Goal: Information Seeking & Learning: Learn about a topic

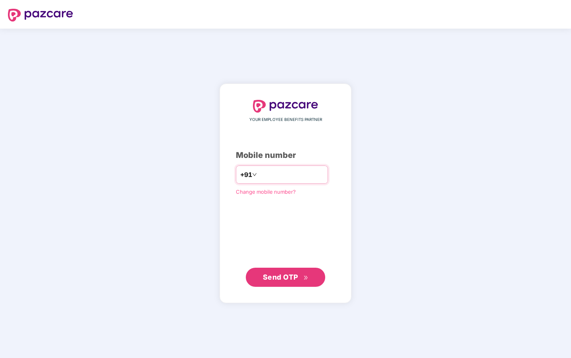
click at [279, 174] on input "number" at bounding box center [291, 174] width 65 height 13
type input "**********"
click at [286, 274] on span "Send OTP" at bounding box center [280, 277] width 35 height 8
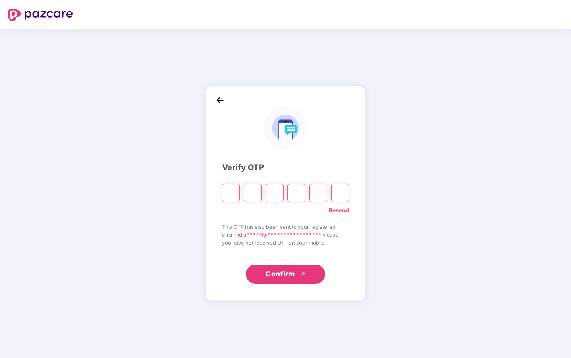
type input "*"
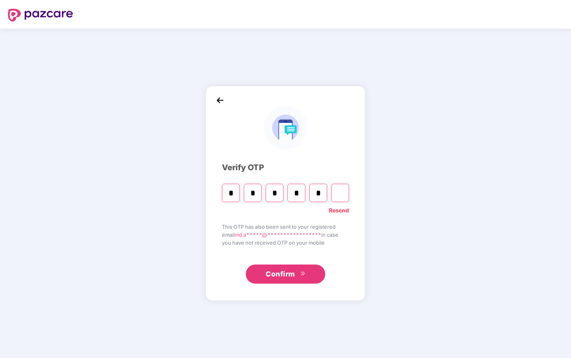
type input "*"
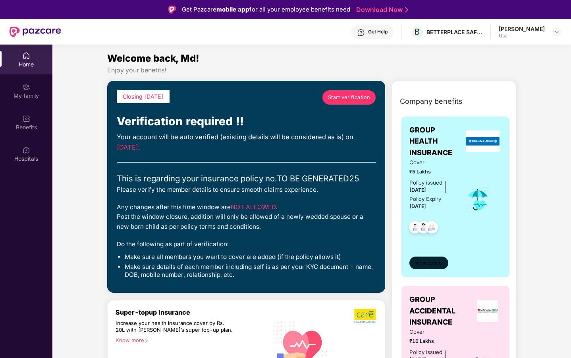
click at [431, 262] on span "View details" at bounding box center [429, 263] width 27 height 8
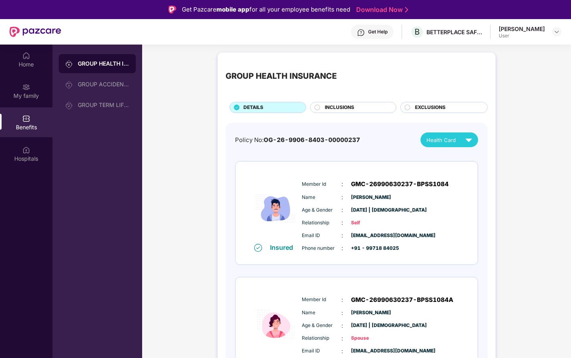
click at [339, 107] on span "INCLUSIONS" at bounding box center [339, 108] width 29 height 8
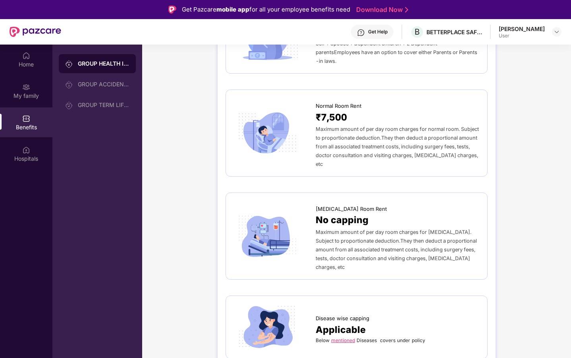
scroll to position [263, 0]
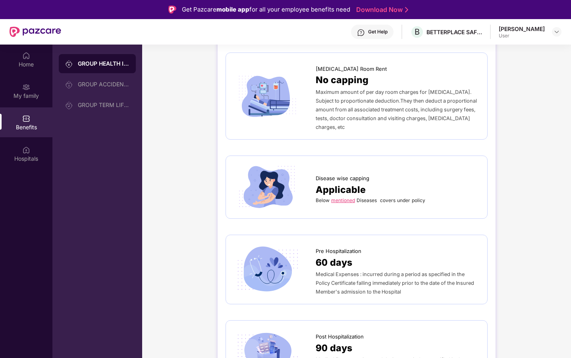
click at [348, 197] on link "mentioned" at bounding box center [343, 200] width 24 height 6
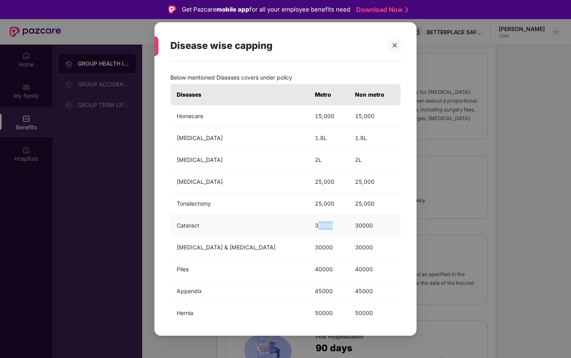
drag, startPoint x: 283, startPoint y: 224, endPoint x: 325, endPoint y: 224, distance: 41.3
click at [325, 224] on td "30000" at bounding box center [329, 226] width 40 height 22
click at [358, 221] on td "30000" at bounding box center [375, 226] width 52 height 22
click at [397, 48] on icon "close" at bounding box center [395, 46] width 6 height 6
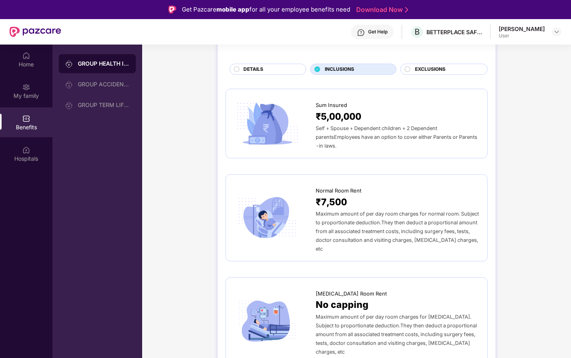
scroll to position [0, 0]
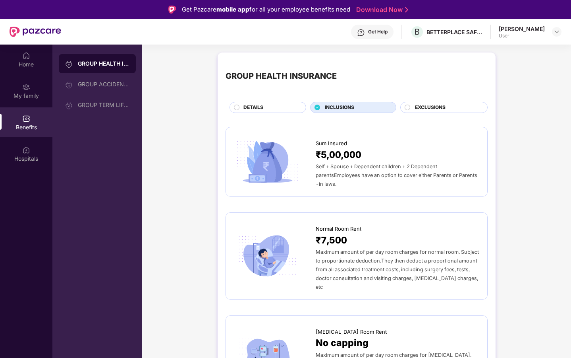
click at [431, 105] on span "EXCLUSIONS" at bounding box center [430, 108] width 31 height 8
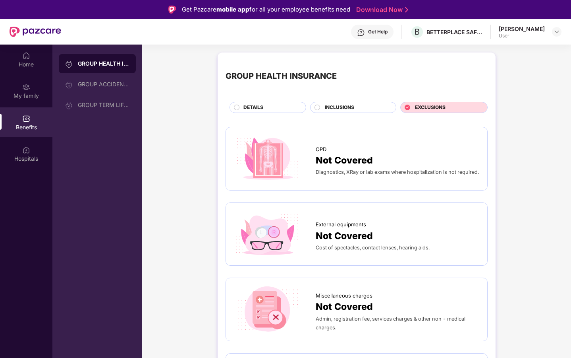
click at [345, 108] on span "INCLUSIONS" at bounding box center [339, 108] width 29 height 8
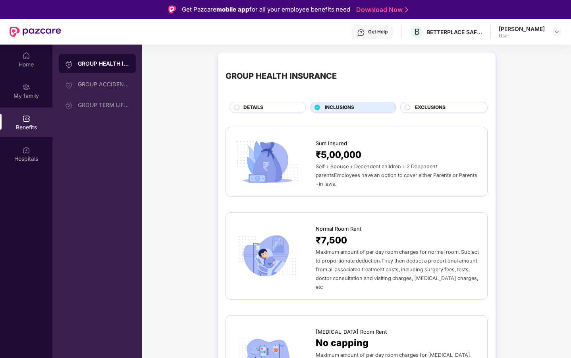
click at [274, 108] on div "DETAILS" at bounding box center [271, 108] width 62 height 9
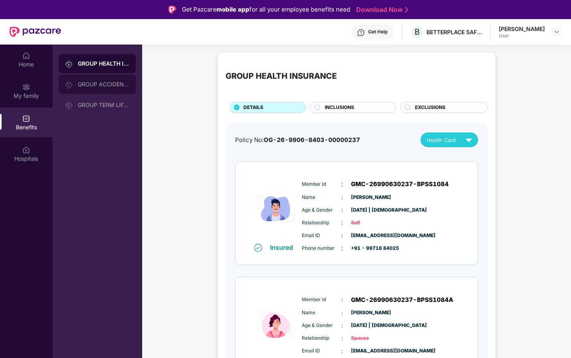
click at [89, 89] on div "GROUP ACCIDENTAL INSURANCE" at bounding box center [97, 84] width 77 height 19
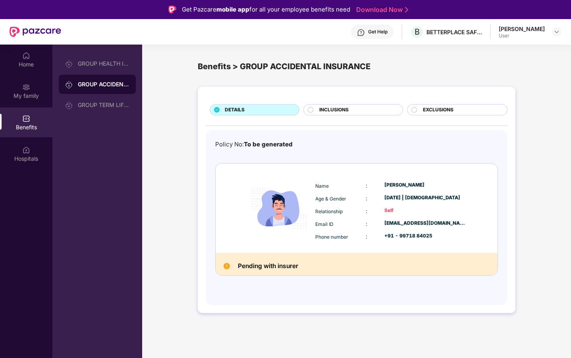
click at [358, 108] on div "INCLUSIONS" at bounding box center [356, 110] width 83 height 9
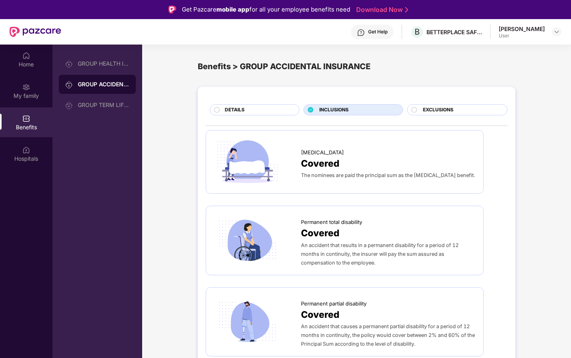
click at [455, 112] on div "EXCLUSIONS" at bounding box center [461, 110] width 84 height 9
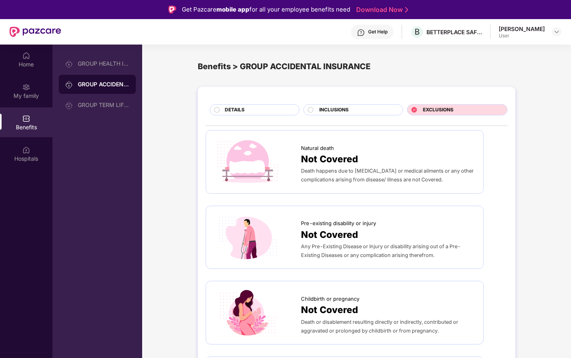
click at [377, 108] on div "INCLUSIONS" at bounding box center [356, 110] width 83 height 9
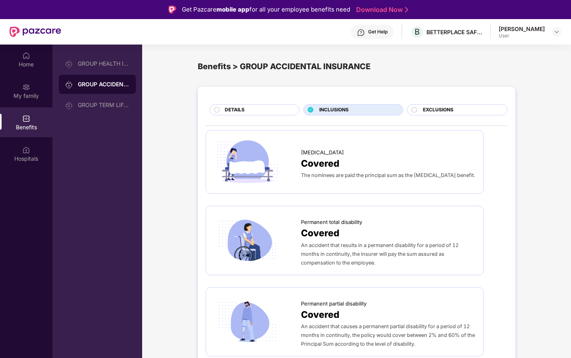
click at [433, 107] on span "EXCLUSIONS" at bounding box center [438, 110] width 31 height 8
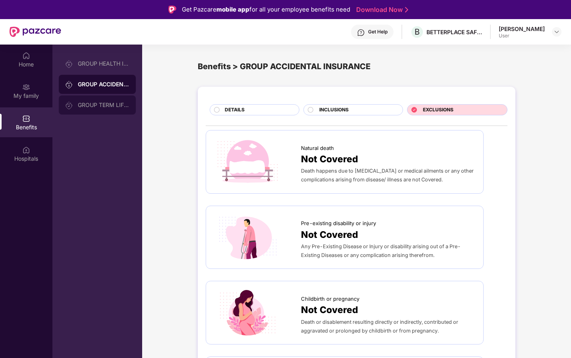
click at [93, 106] on div "GROUP TERM LIFE INSURANCE" at bounding box center [104, 105] width 52 height 6
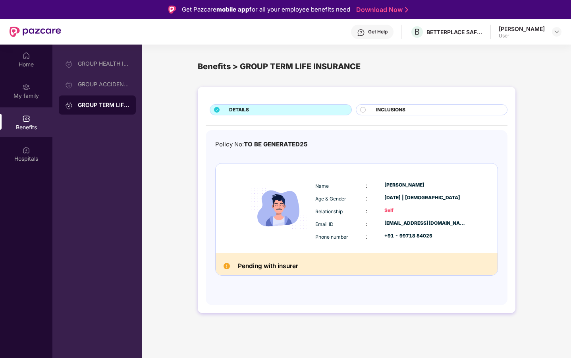
click at [388, 106] on span "INCLUSIONS" at bounding box center [390, 110] width 29 height 8
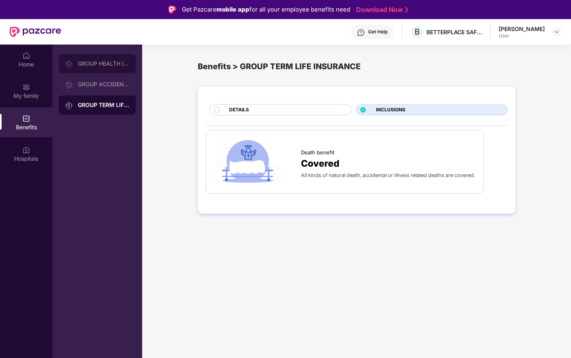
click at [92, 62] on div "GROUP HEALTH INSURANCE" at bounding box center [104, 63] width 52 height 6
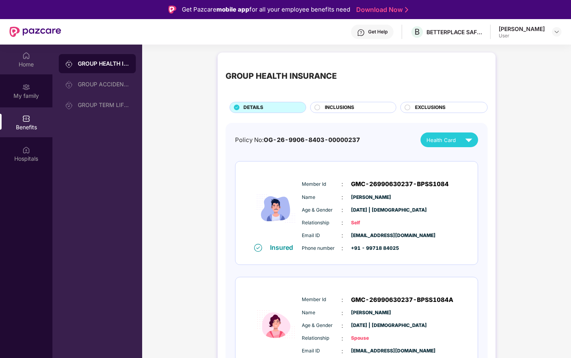
click at [25, 69] on div "Home" at bounding box center [26, 60] width 52 height 30
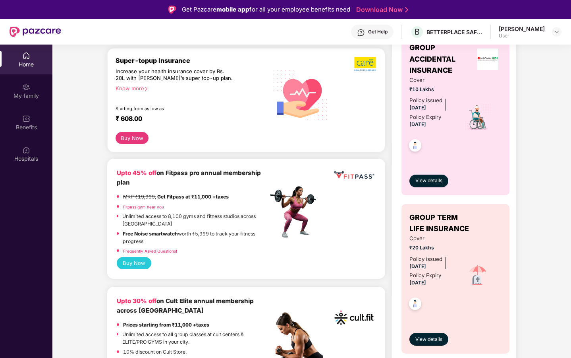
scroll to position [250, 0]
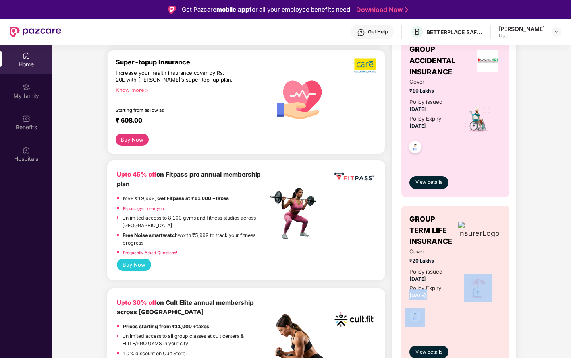
drag, startPoint x: 408, startPoint y: 294, endPoint x: 458, endPoint y: 294, distance: 49.7
click at [458, 294] on div "GROUP TERM LIFE INSURANCE Cover ₹20 Lakhs Policy issued 12 Sept 2025 Policy Exp…" at bounding box center [456, 285] width 108 height 161
click at [458, 294] on div at bounding box center [478, 288] width 48 height 17
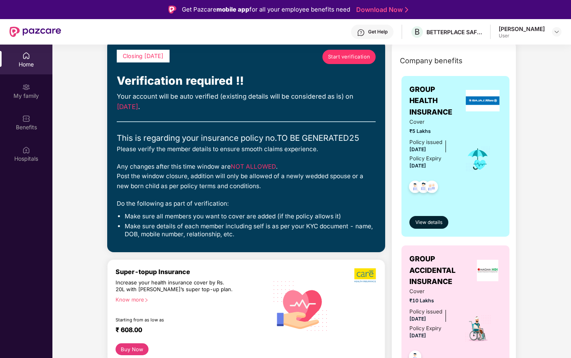
scroll to position [0, 0]
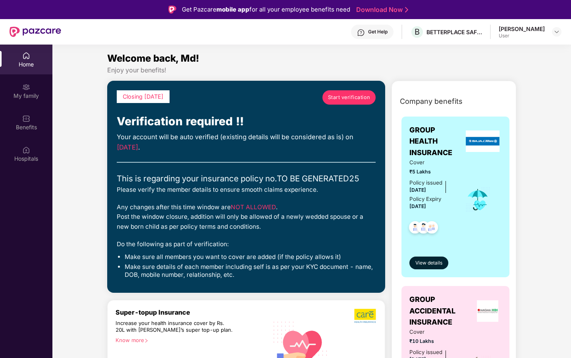
click at [341, 97] on span "Start verification" at bounding box center [349, 97] width 42 height 8
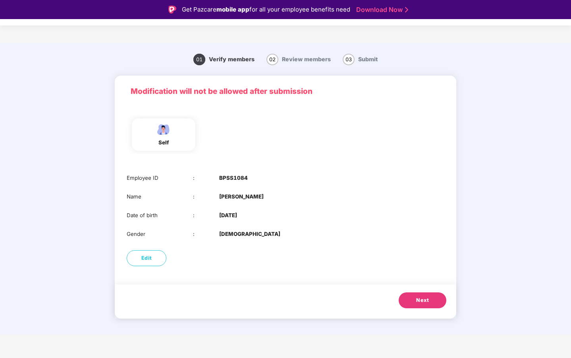
click at [422, 299] on span "Next" at bounding box center [422, 300] width 13 height 8
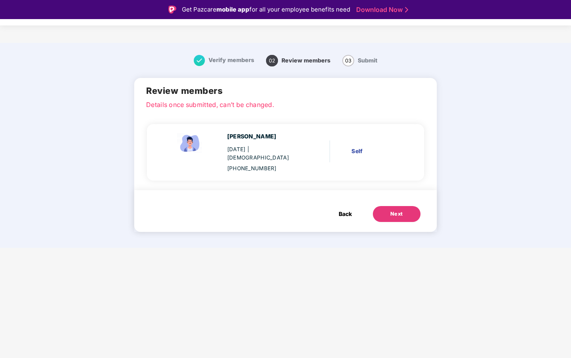
scroll to position [19, 0]
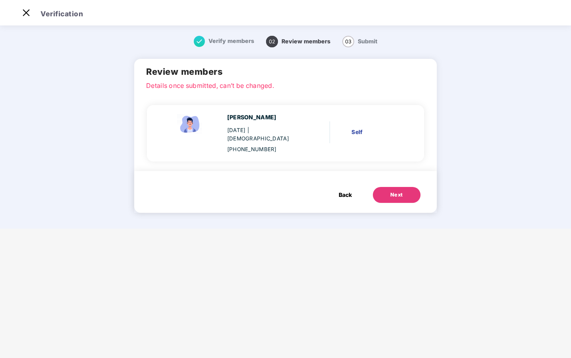
click at [391, 191] on div "Next" at bounding box center [397, 195] width 13 height 8
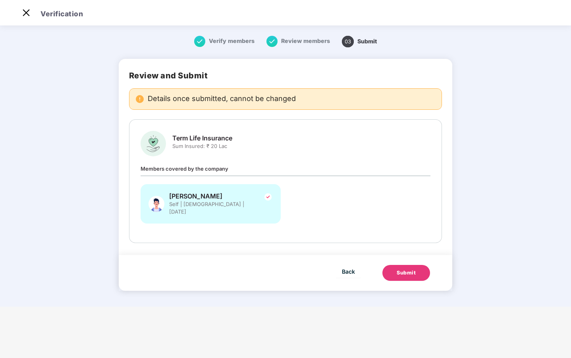
scroll to position [0, 0]
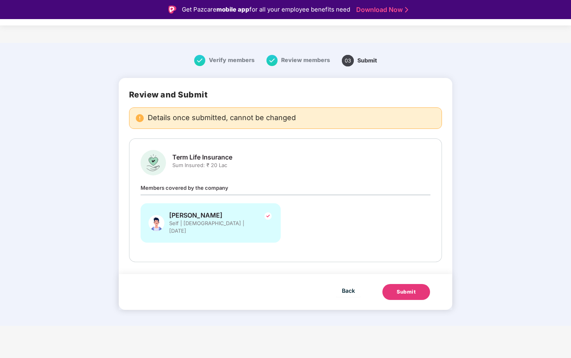
click at [412, 288] on div "Submit" at bounding box center [406, 292] width 19 height 8
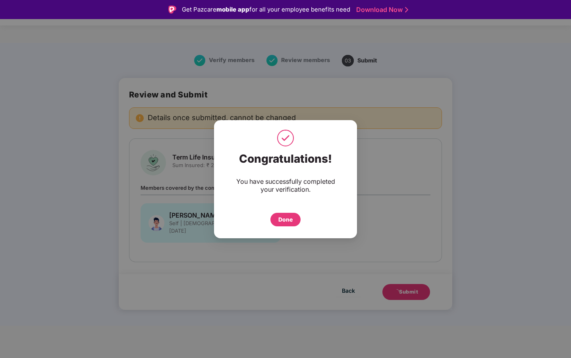
click at [290, 219] on div "Done" at bounding box center [286, 219] width 14 height 9
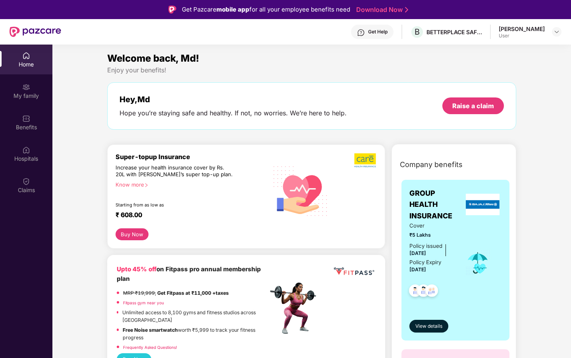
click at [139, 184] on div "Know more" at bounding box center [190, 184] width 148 height 6
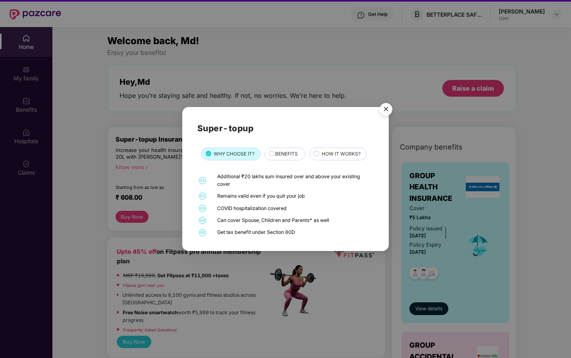
scroll to position [16, 0]
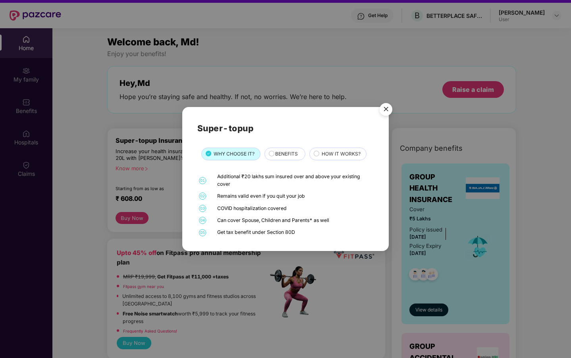
click at [272, 158] on div "BENEFITS" at bounding box center [285, 154] width 29 height 9
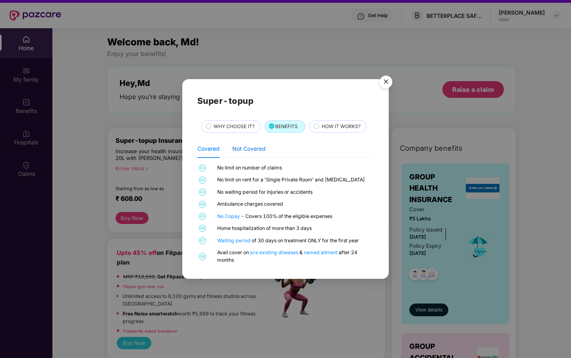
click at [255, 149] on div "Not Covered" at bounding box center [248, 148] width 33 height 9
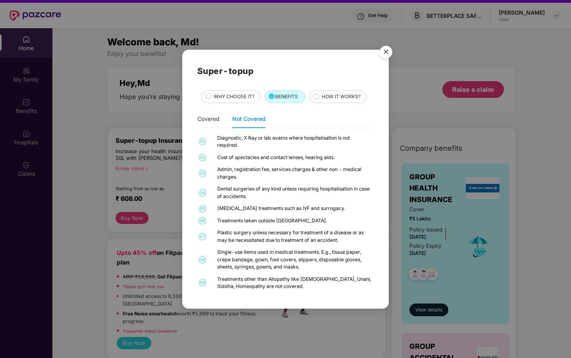
scroll to position [9, 0]
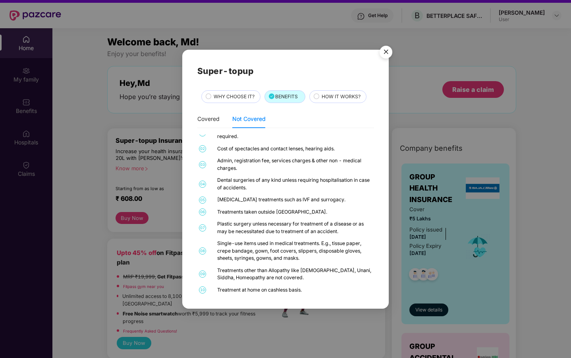
click at [257, 270] on div "Treatments other than Allopathy like [DEMOGRAPHIC_DATA], Unani, Siddha, Homeopa…" at bounding box center [294, 274] width 155 height 15
click at [293, 278] on div "Treatments other than Allopathy like [DEMOGRAPHIC_DATA], Unani, Siddha, Homeopa…" at bounding box center [294, 274] width 155 height 15
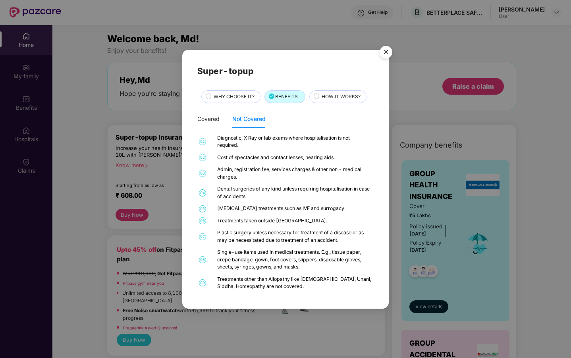
scroll to position [0, 0]
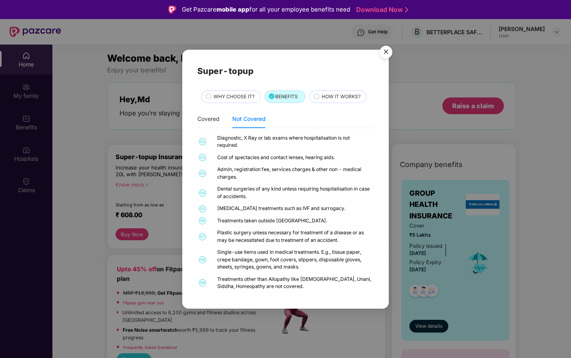
click at [326, 94] on span "HOW IT WORKS?" at bounding box center [341, 97] width 39 height 8
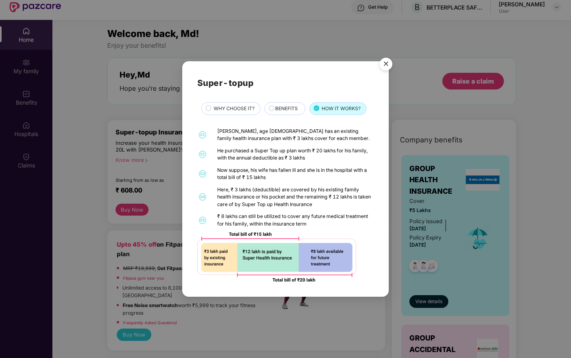
scroll to position [45, 0]
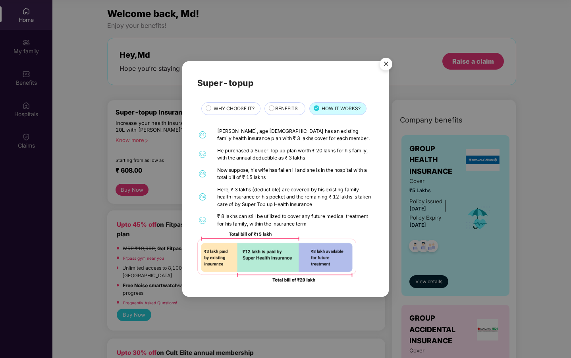
click at [383, 63] on img "Close" at bounding box center [386, 65] width 22 height 22
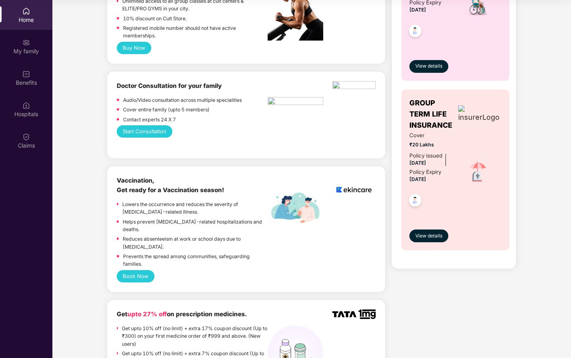
scroll to position [581, 0]
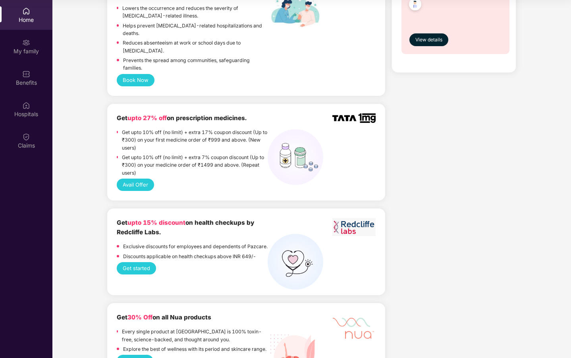
click at [143, 178] on button "Avail Offer" at bounding box center [135, 184] width 37 height 12
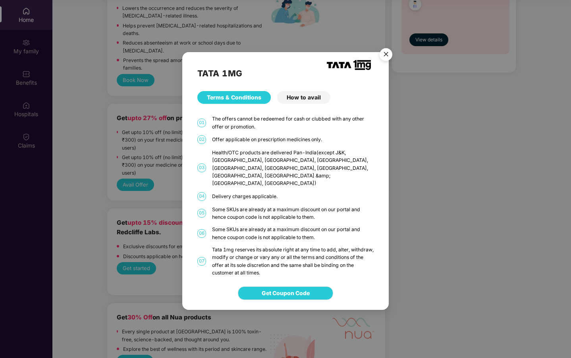
click at [298, 104] on div "How to avail" at bounding box center [303, 97] width 53 height 13
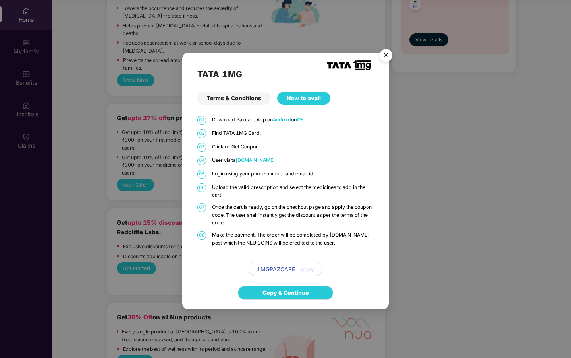
click at [391, 49] on img "Close" at bounding box center [386, 56] width 22 height 22
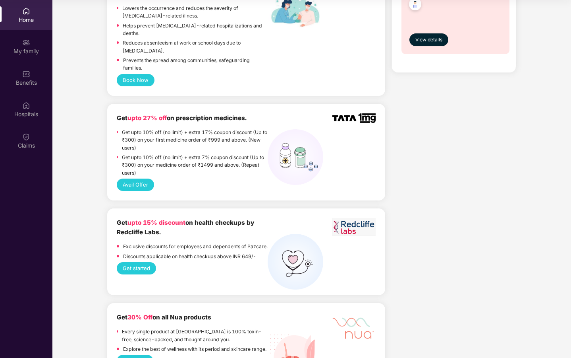
click at [222, 153] on p "Get upto 10% off (no limit) + extra 7% coupon discount (Up to ₹300) on your med…" at bounding box center [195, 164] width 146 height 23
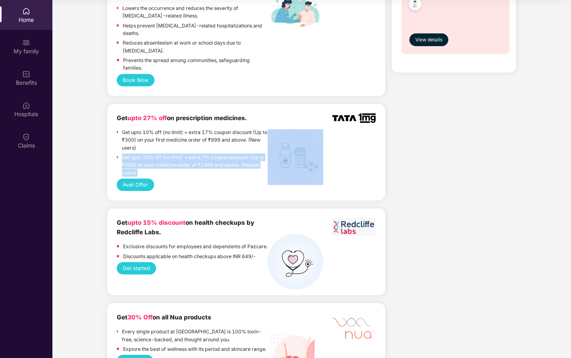
click at [222, 153] on p "Get upto 10% off (no limit) + extra 7% coupon discount (Up to ₹300) on your med…" at bounding box center [195, 164] width 146 height 23
click at [224, 159] on p "Get upto 10% off (no limit) + extra 7% coupon discount (Up to ₹300) on your med…" at bounding box center [195, 164] width 146 height 23
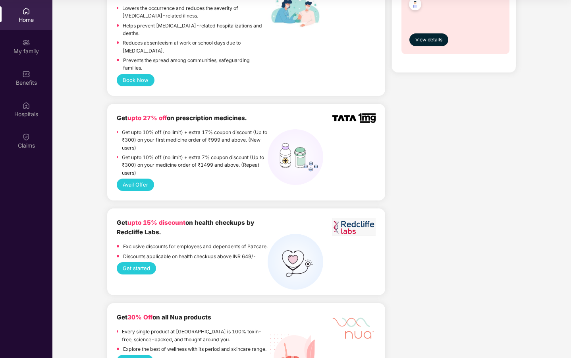
click at [144, 178] on button "Avail Offer" at bounding box center [135, 184] width 37 height 12
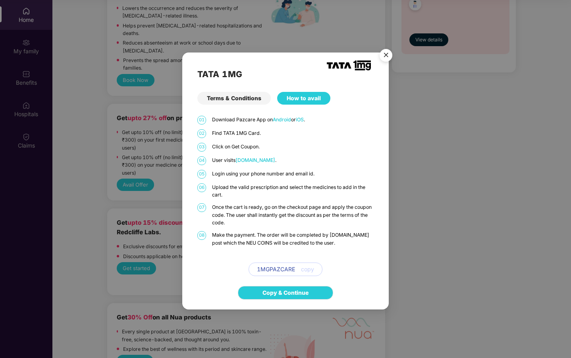
click at [386, 54] on img "Close" at bounding box center [386, 56] width 22 height 22
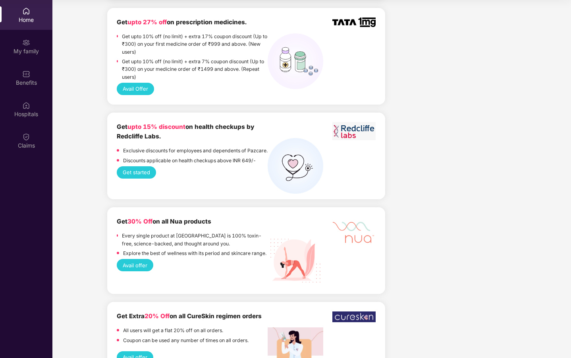
scroll to position [658, 0]
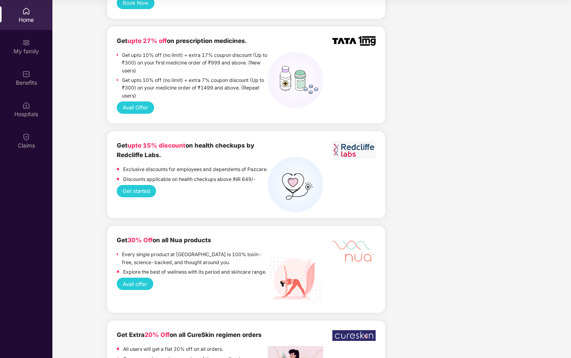
click at [134, 185] on button "Get started" at bounding box center [136, 191] width 39 height 12
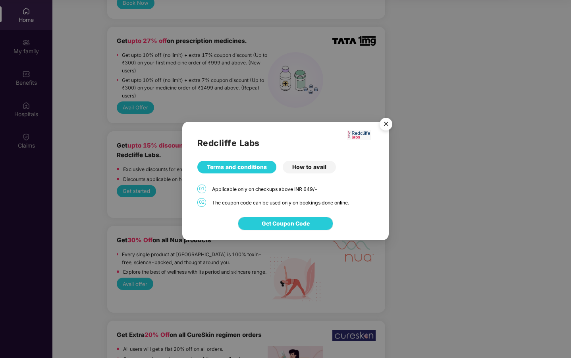
click at [306, 167] on div "How to avail" at bounding box center [309, 167] width 53 height 13
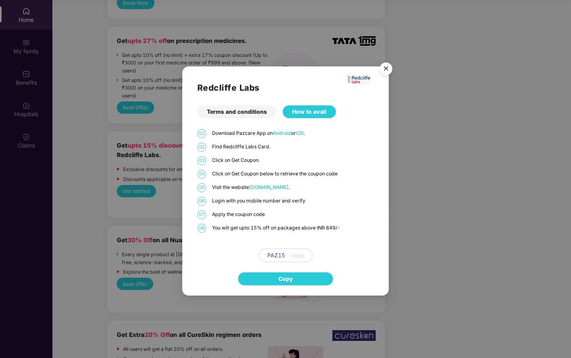
click at [384, 73] on img "Close" at bounding box center [386, 70] width 22 height 22
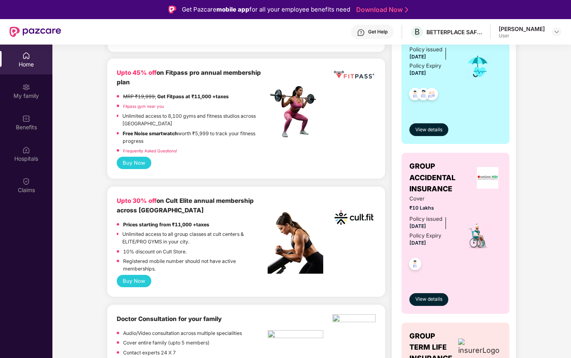
scroll to position [0, 0]
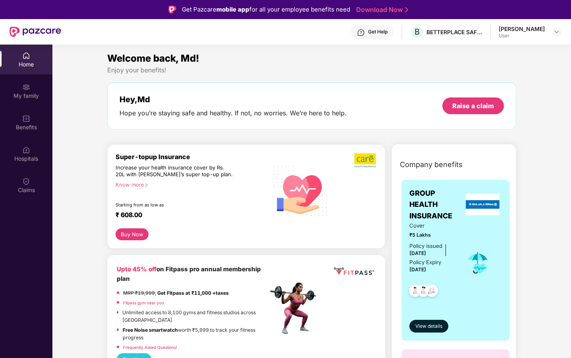
click at [133, 188] on div "Super-topup Insurance Increase your health insurance cover by Rs. 20L with [PER…" at bounding box center [192, 191] width 153 height 76
click at [134, 184] on div "Know more" at bounding box center [190, 184] width 148 height 6
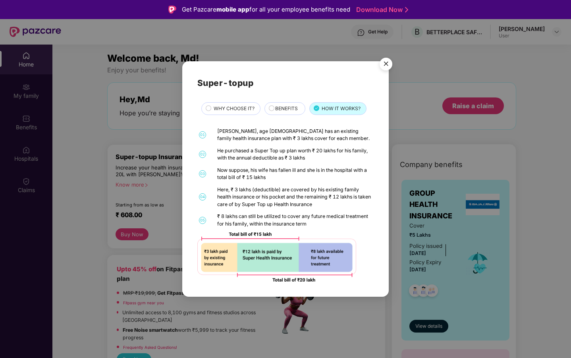
click at [143, 189] on div "Super-topup WHY CHOOSE IT? BENEFITS HOW IT WORKS? 01 [PERSON_NAME], age [DEMOGR…" at bounding box center [285, 179] width 571 height 358
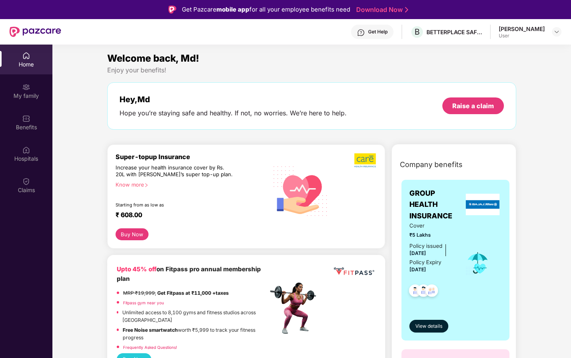
click at [134, 231] on button "Buy Now" at bounding box center [132, 234] width 33 height 12
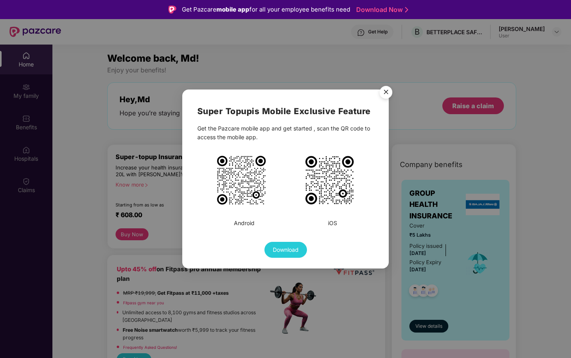
click at [386, 94] on img "Close" at bounding box center [386, 93] width 22 height 22
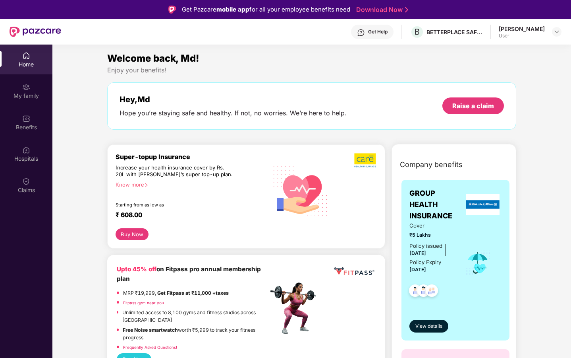
click at [142, 184] on div "Know more" at bounding box center [190, 184] width 148 height 6
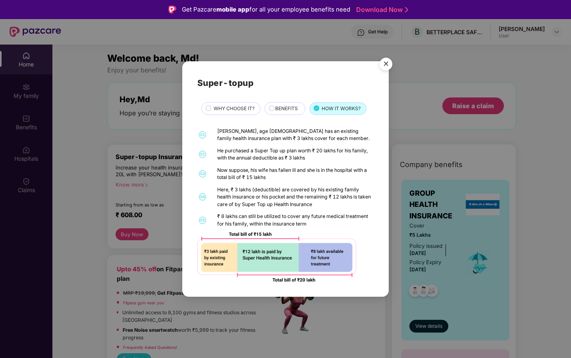
click at [389, 58] on img "Close" at bounding box center [386, 65] width 22 height 22
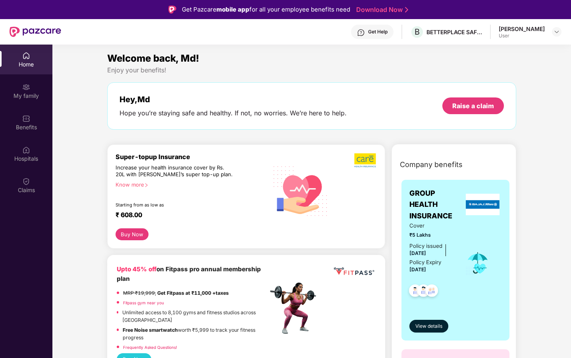
click at [134, 232] on button "Buy Now" at bounding box center [132, 234] width 33 height 12
